Goal: Browse casually

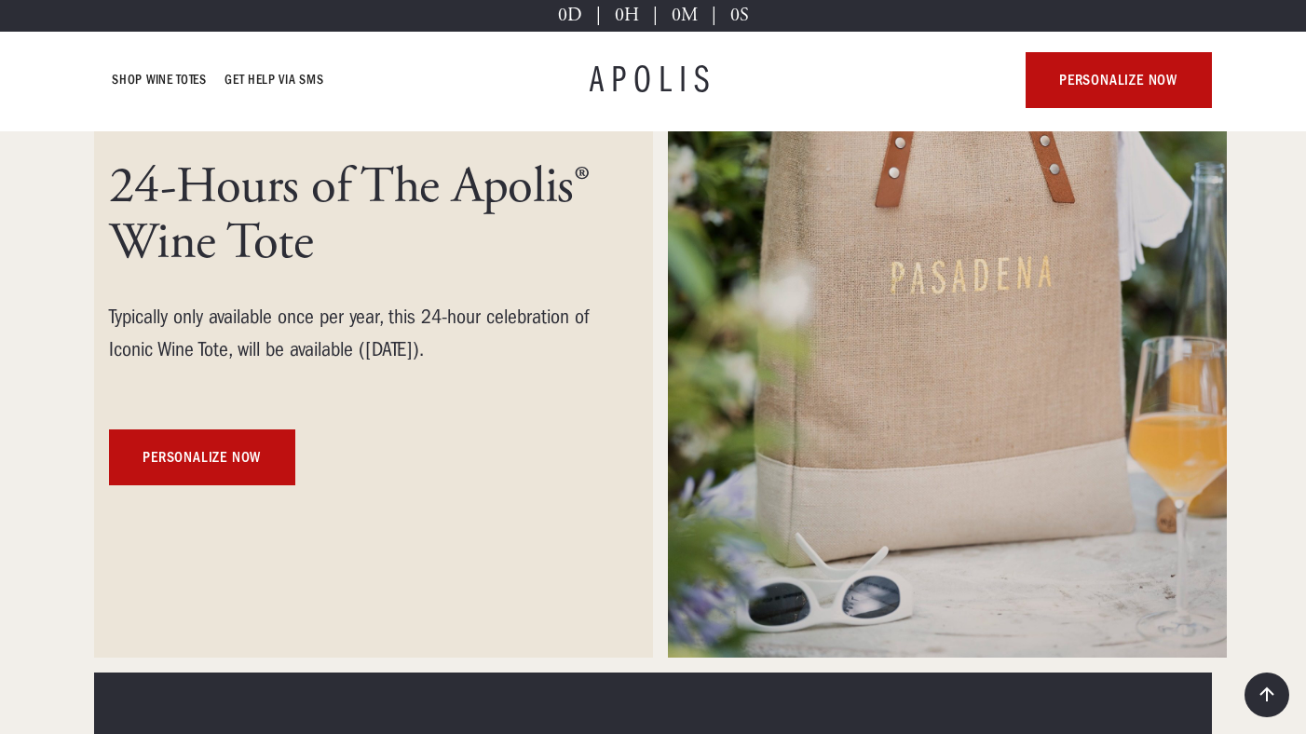
scroll to position [283, 0]
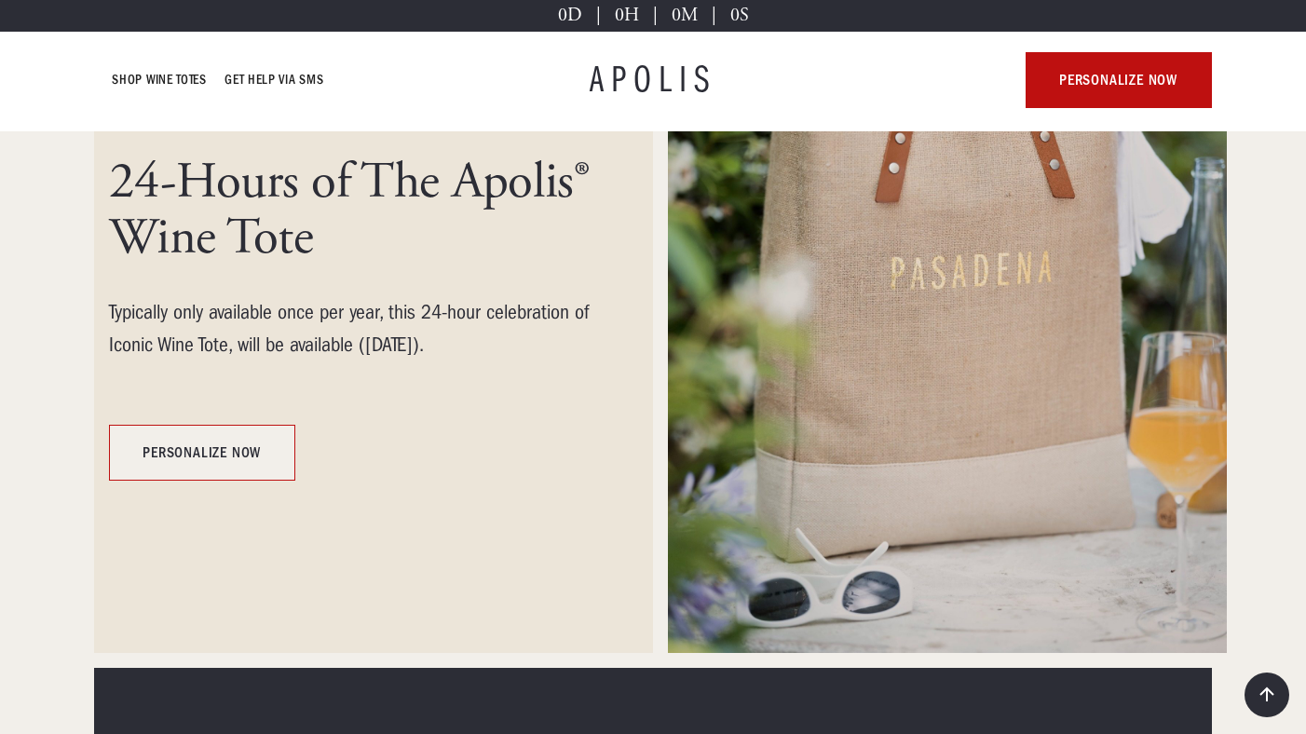
click at [164, 455] on link "personalize now" at bounding box center [202, 453] width 186 height 56
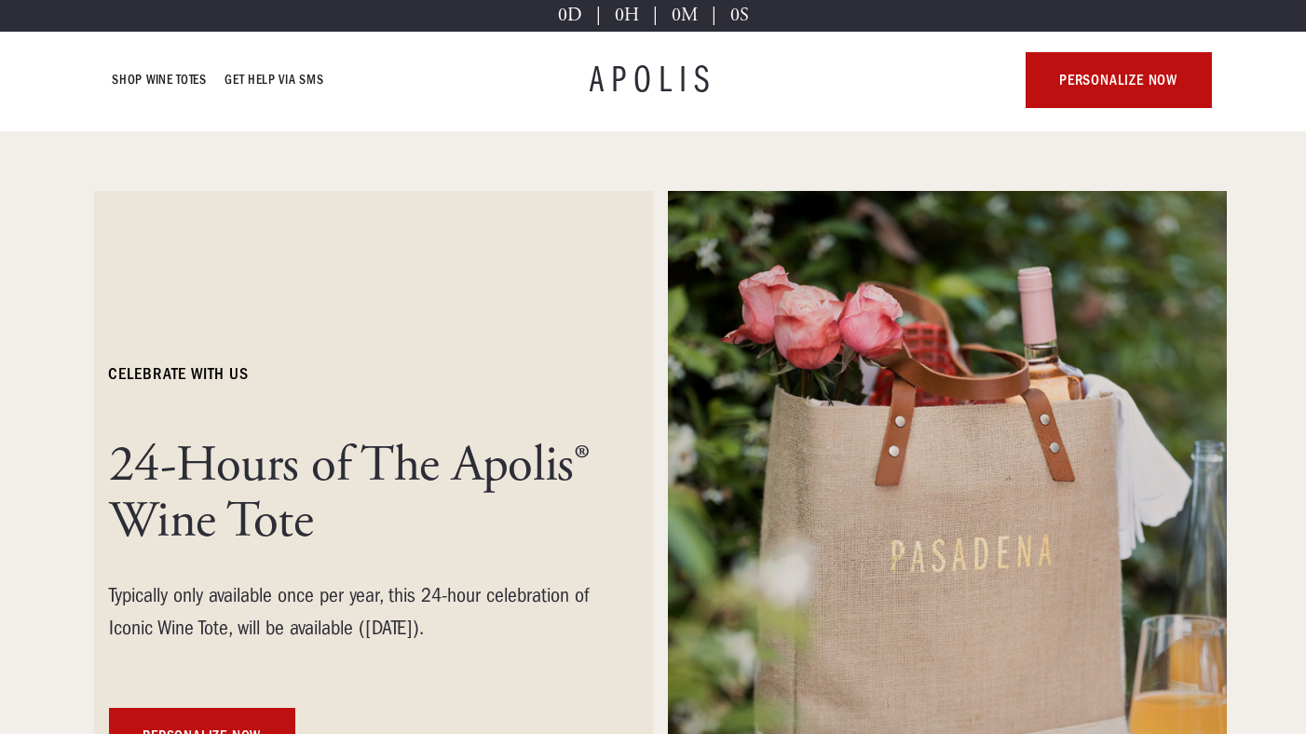
click at [649, 77] on h1 "APOLIS" at bounding box center [653, 79] width 127 height 37
